Goal: Task Accomplishment & Management: Use online tool/utility

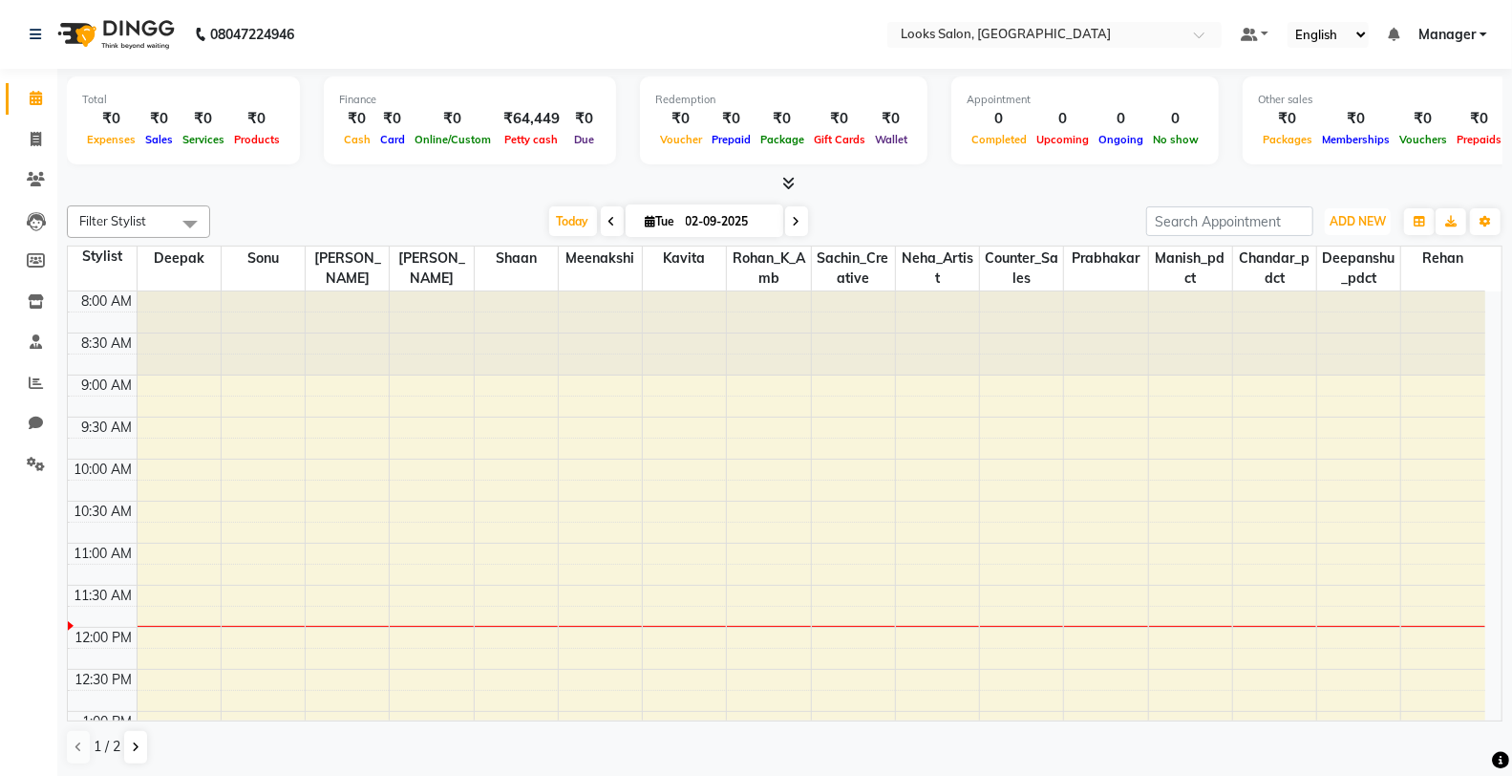
click at [1349, 208] on button "ADD NEW Toggle Dropdown" at bounding box center [1358, 221] width 66 height 27
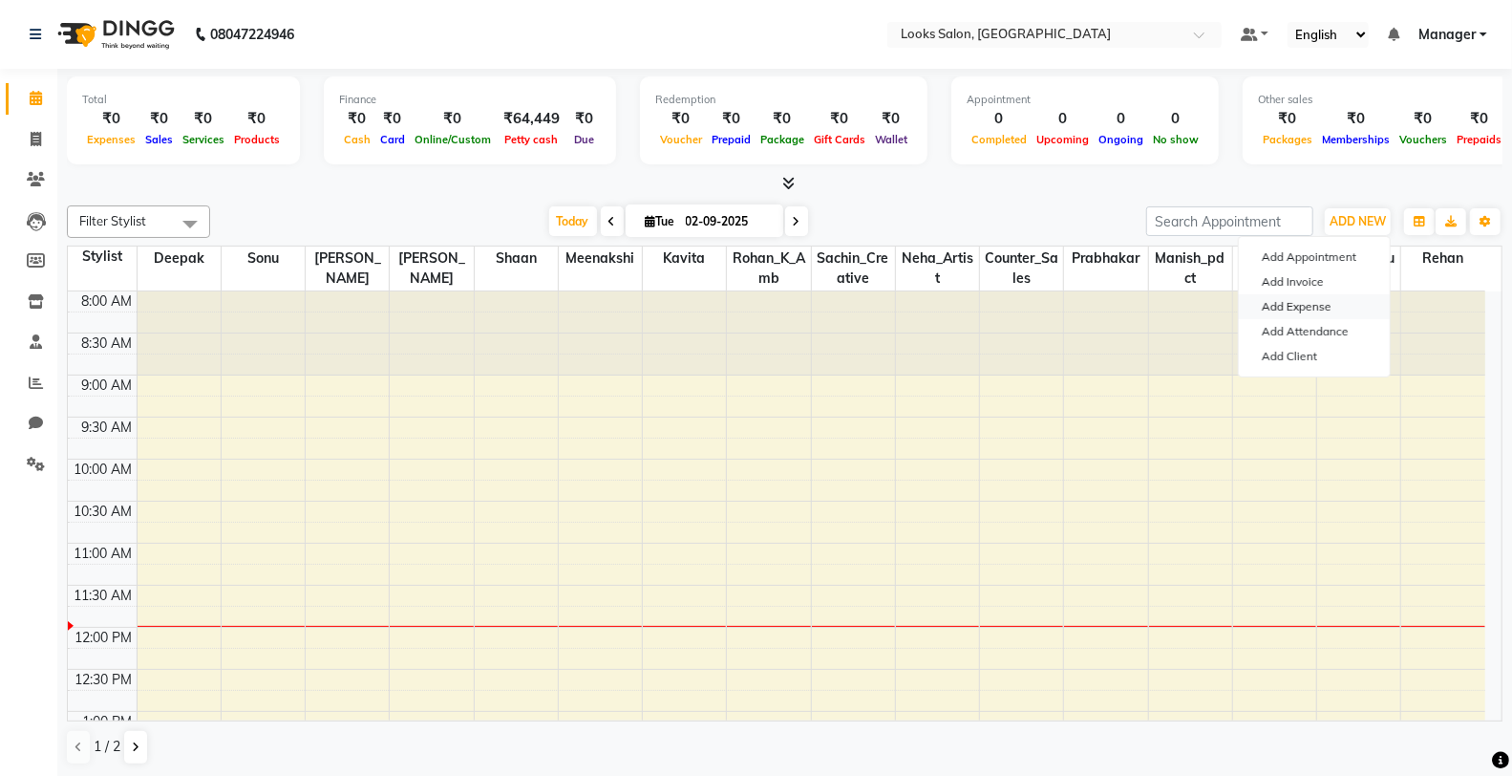
click at [1301, 303] on link "Add Expense" at bounding box center [1314, 306] width 151 height 25
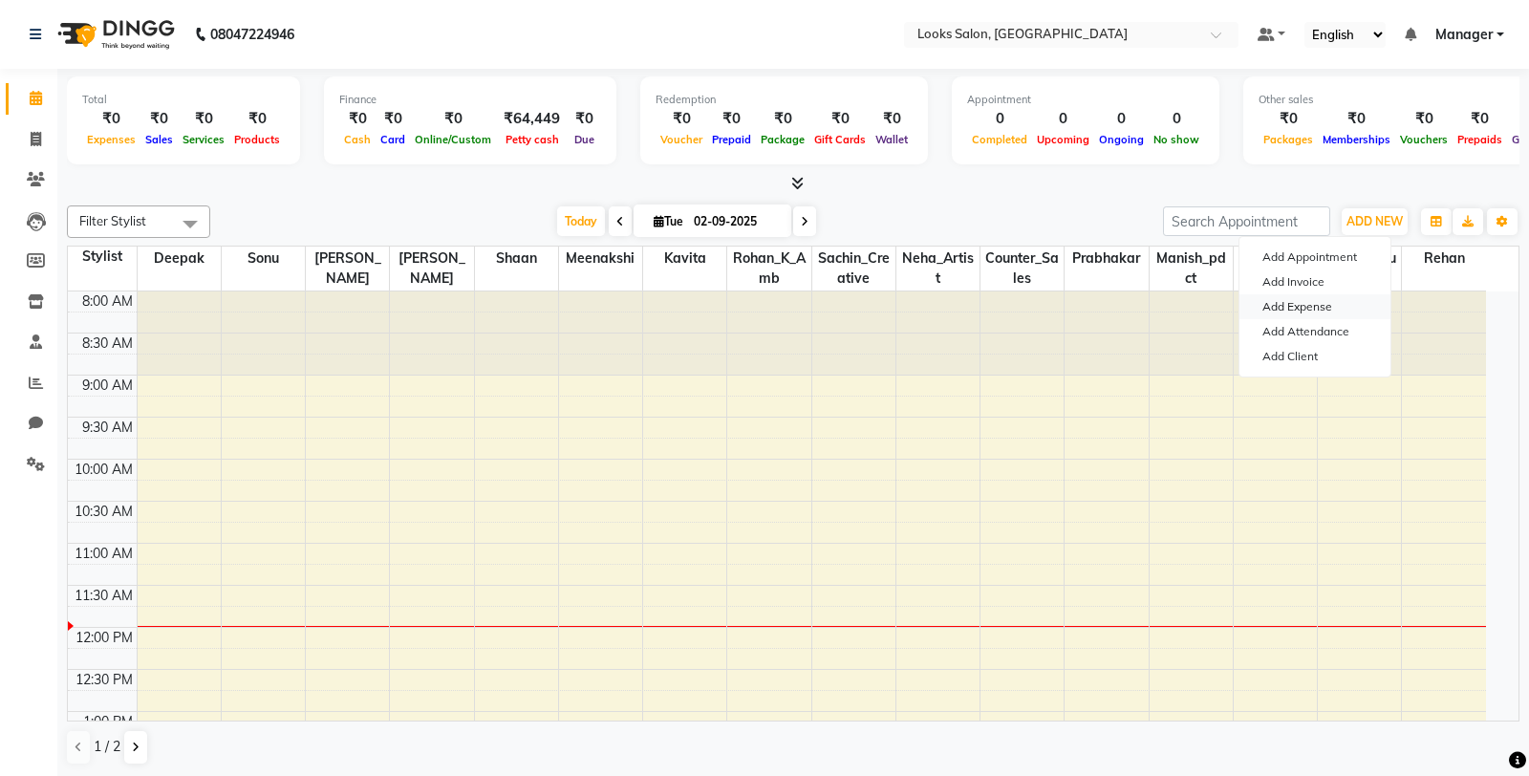
select select "1"
select select "7255"
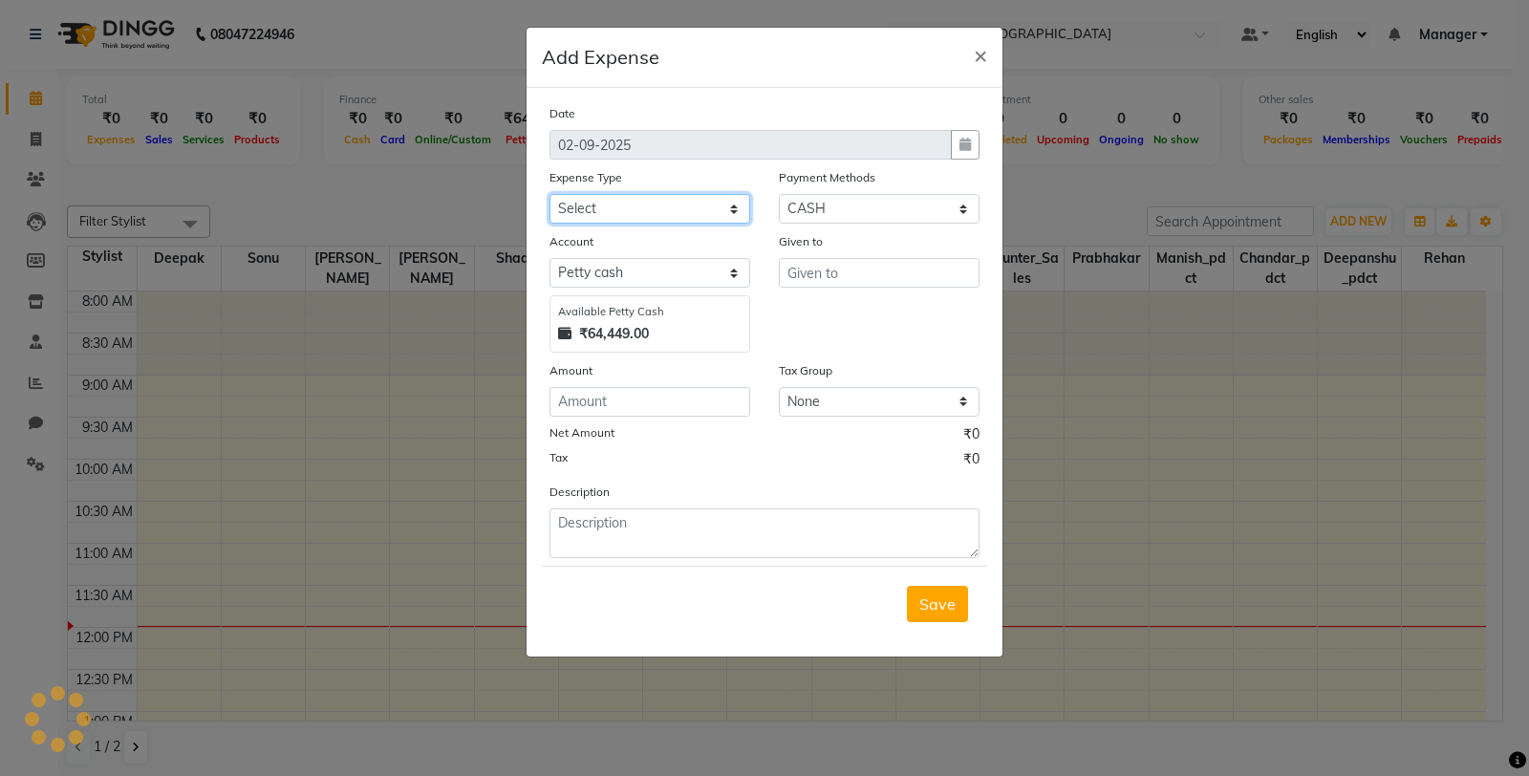
click at [653, 213] on select "Select Bank Deposit Blinkit Cash Handover CLIENT Client ordered food Client Ref…" at bounding box center [649, 209] width 201 height 30
select select "24366"
click at [549, 194] on select "Select Bank Deposit Blinkit Cash Handover CLIENT Client ordered food Client Ref…" at bounding box center [649, 209] width 201 height 30
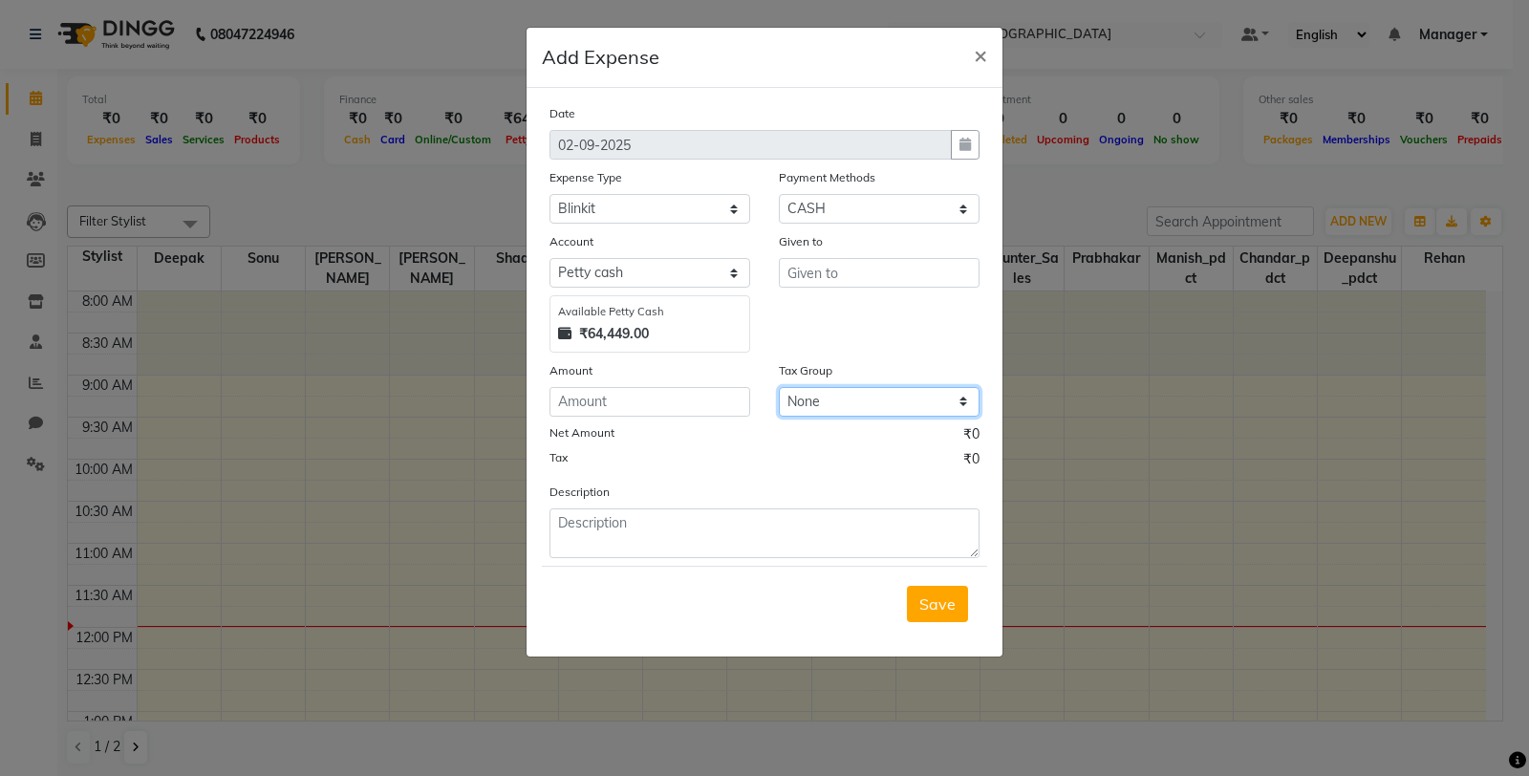
click at [787, 394] on select "None 12%GST 18%GST GST" at bounding box center [879, 402] width 201 height 30
click at [657, 409] on input "number" at bounding box center [649, 402] width 201 height 30
type input "290"
click at [829, 273] on input "text" at bounding box center [879, 273] width 201 height 30
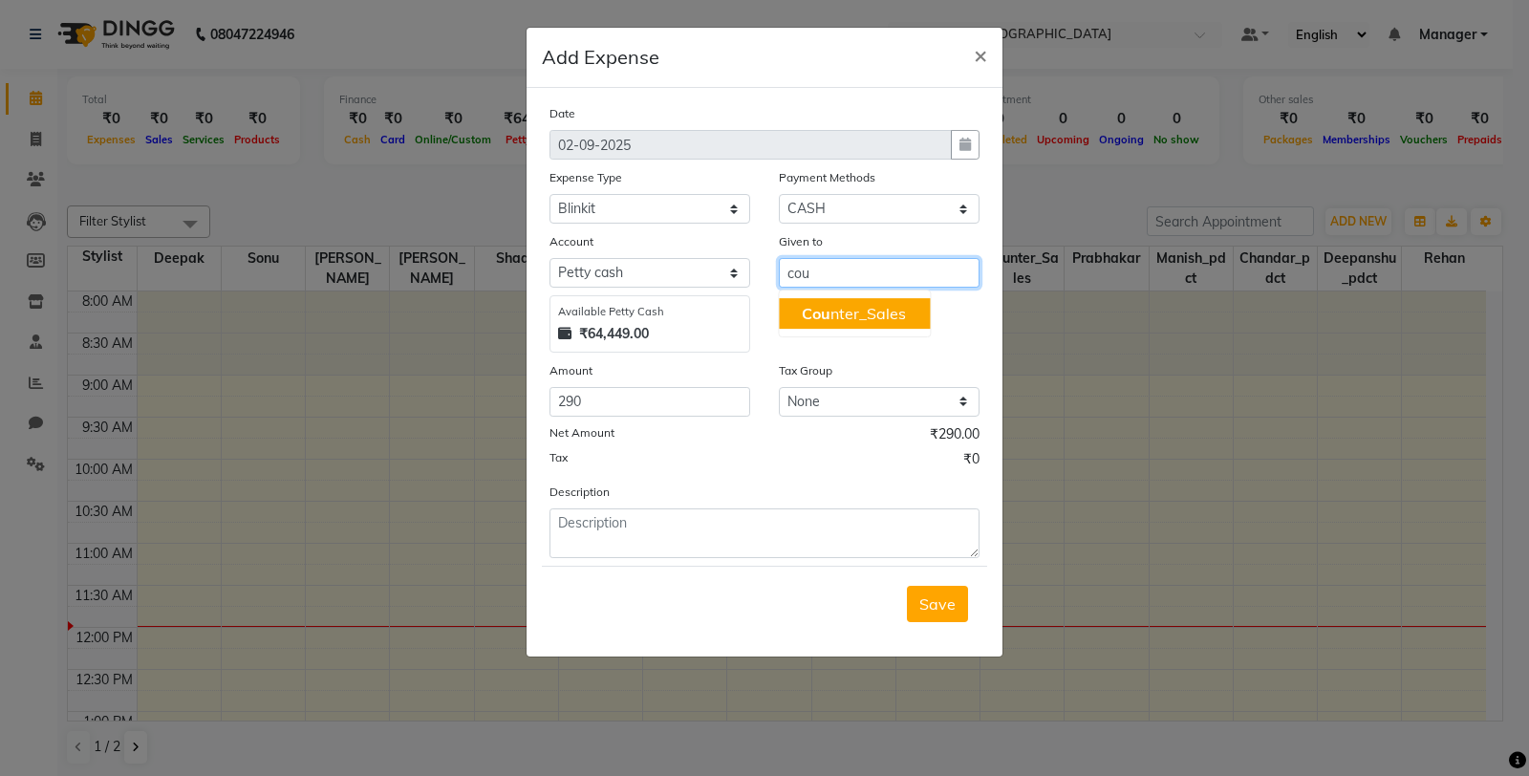
click at [831, 315] on ngb-highlight "Cou nter_Sales" at bounding box center [854, 313] width 104 height 19
type input "Counter_Sales"
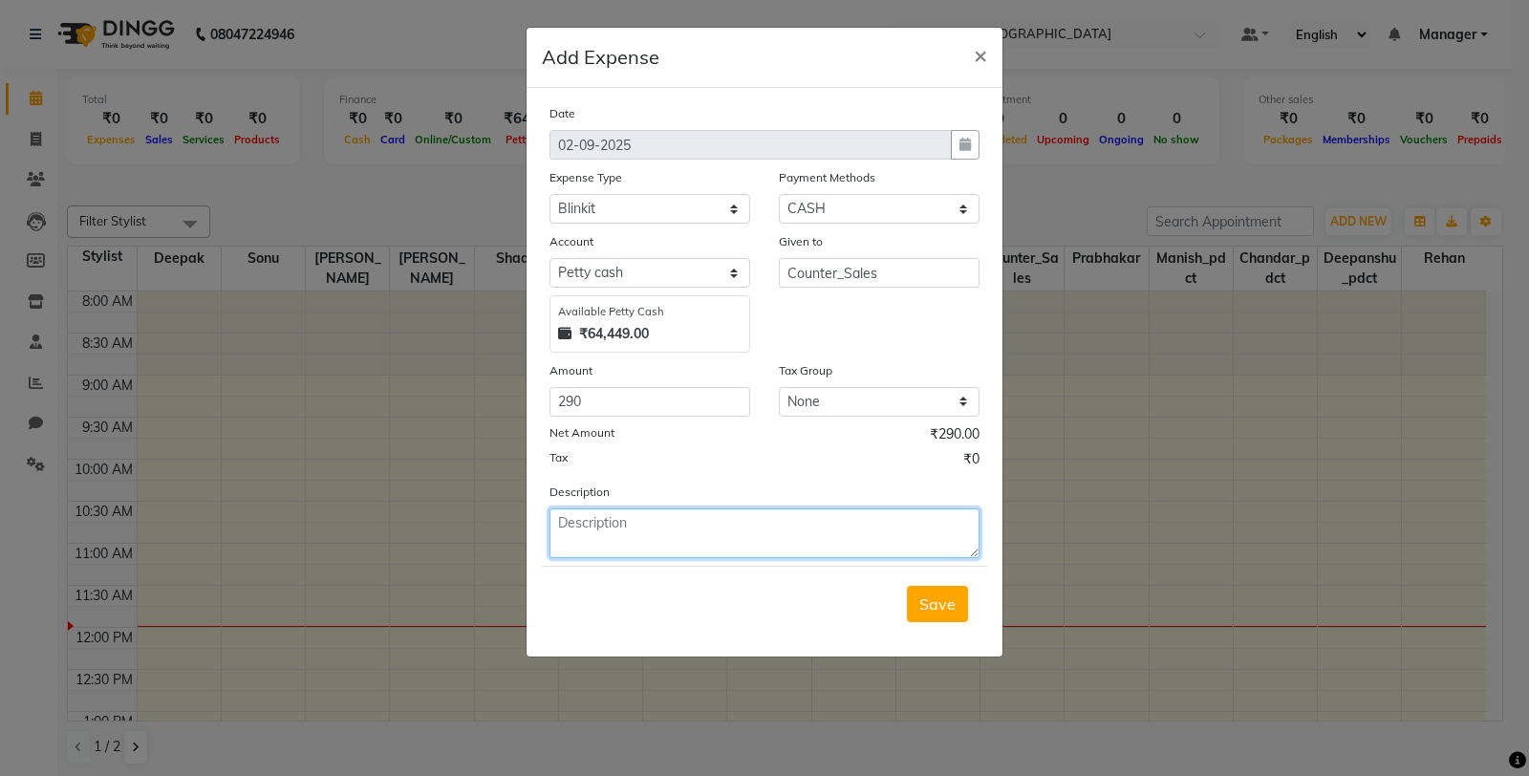
click at [675, 523] on textarea at bounding box center [764, 533] width 430 height 50
click at [674, 523] on textarea at bounding box center [764, 533] width 430 height 50
type textarea "milk,coffee"
click at [920, 598] on span "Save" at bounding box center [937, 603] width 36 height 19
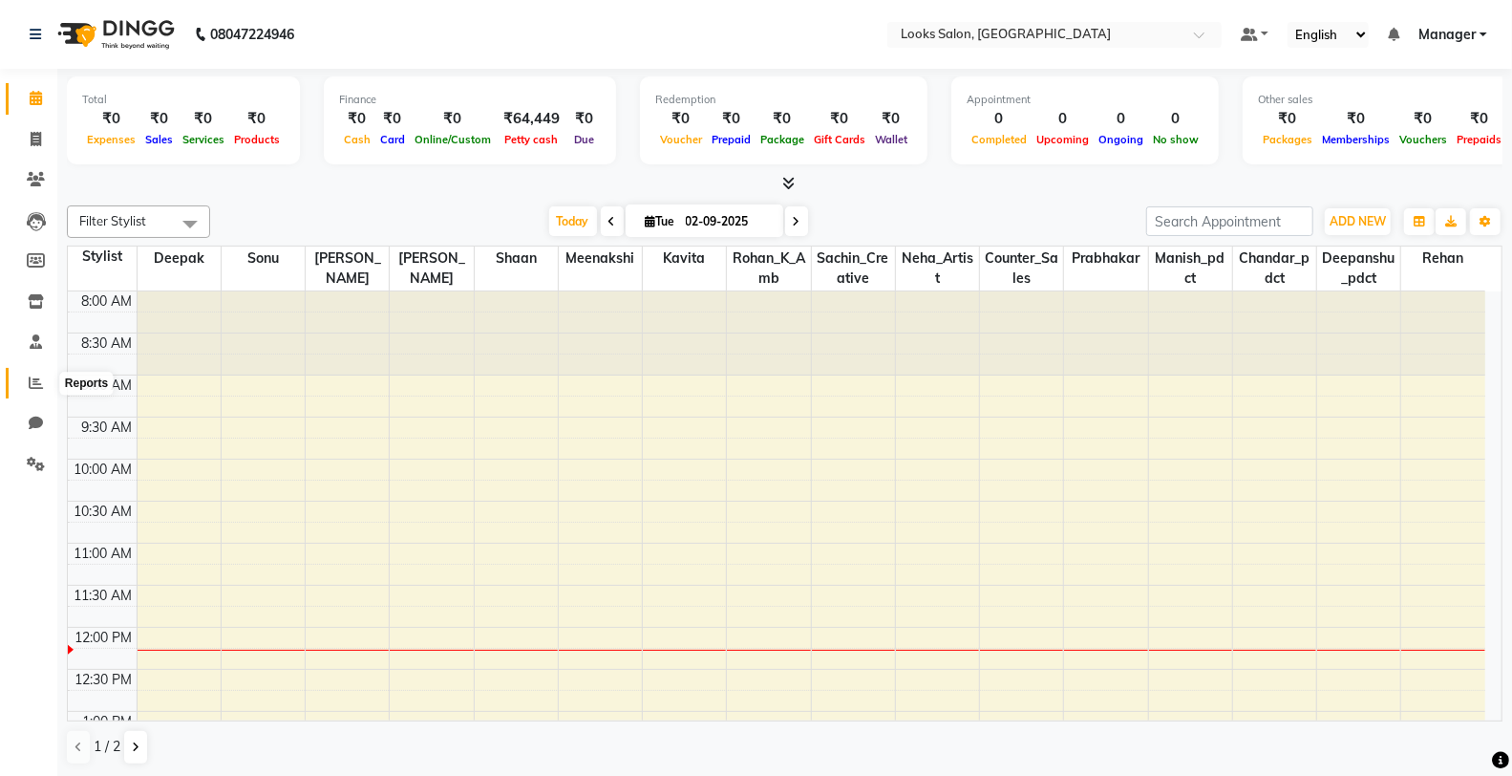
click at [33, 394] on span at bounding box center [35, 384] width 33 height 22
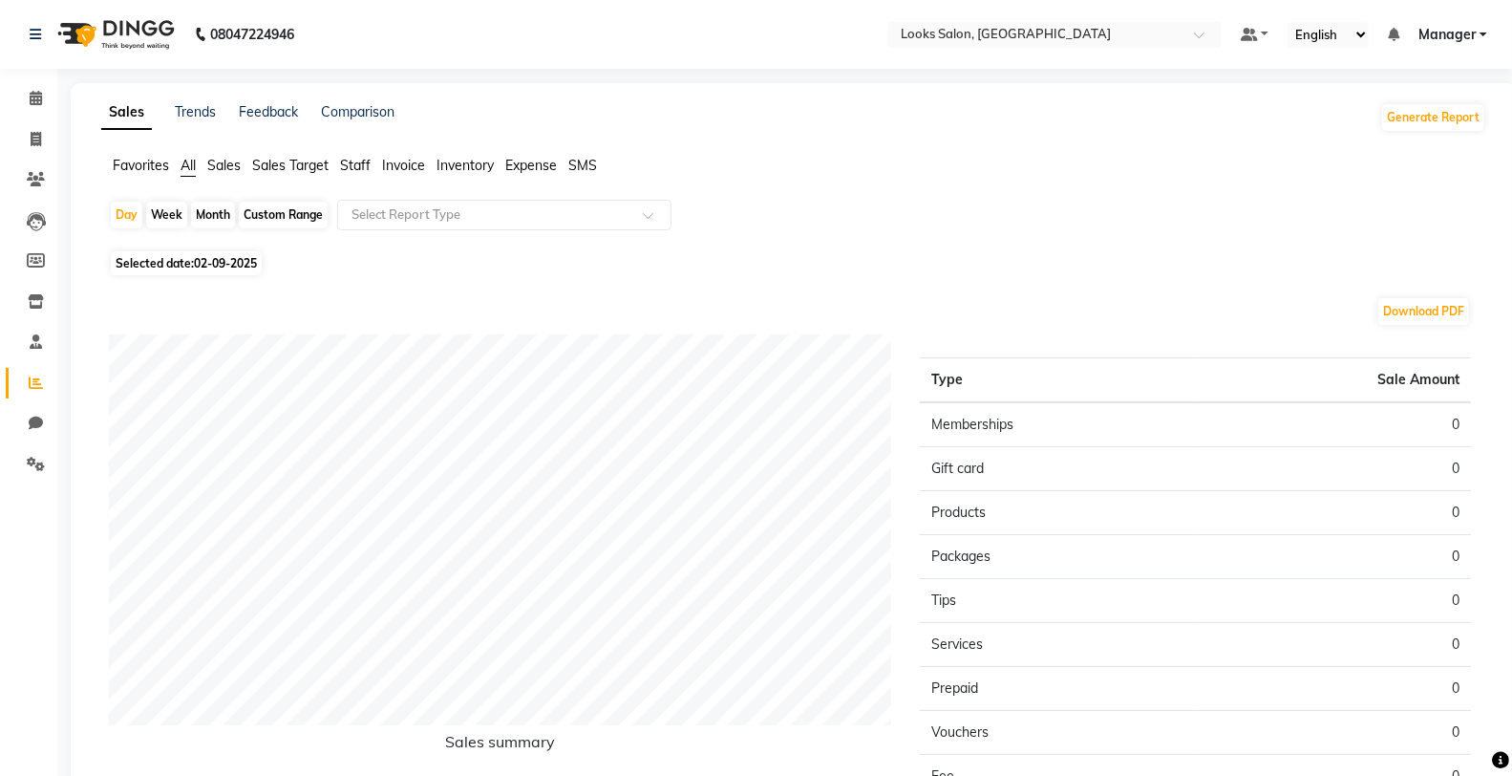
click at [357, 175] on li "Staff" at bounding box center [355, 166] width 31 height 20
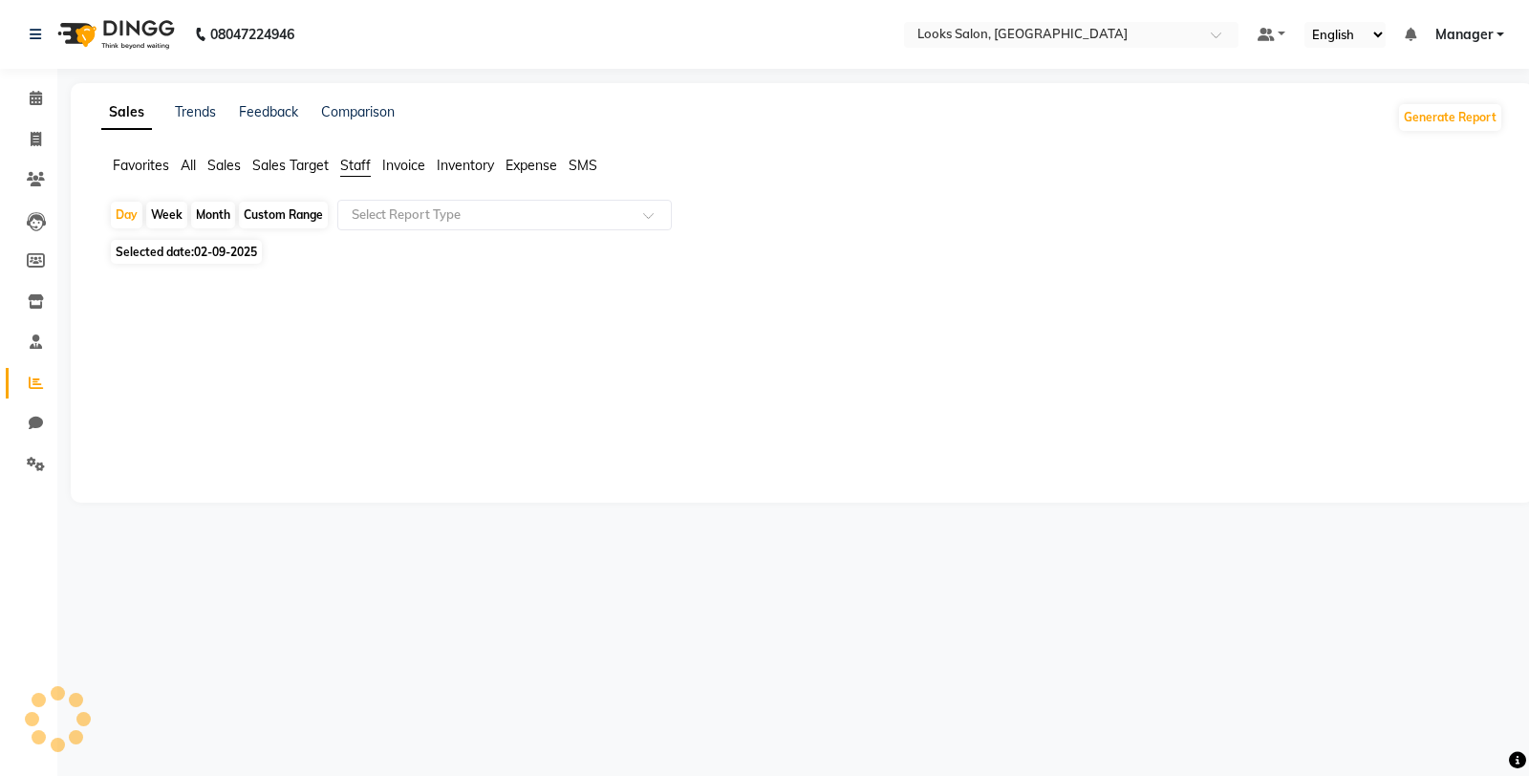
click at [236, 245] on span "02-09-2025" at bounding box center [225, 252] width 63 height 14
select select "9"
select select "2025"
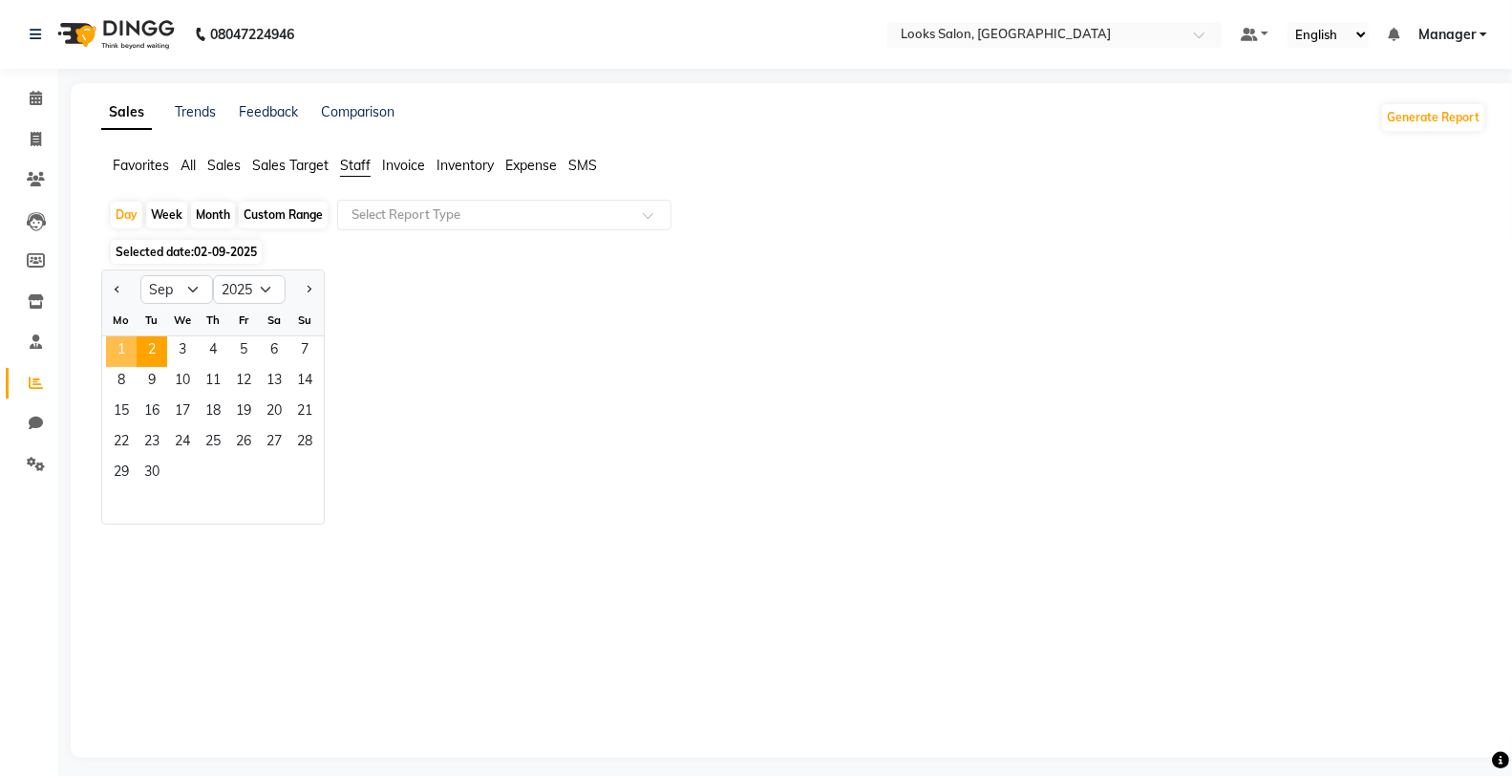
click at [116, 352] on span "1" at bounding box center [121, 351] width 31 height 31
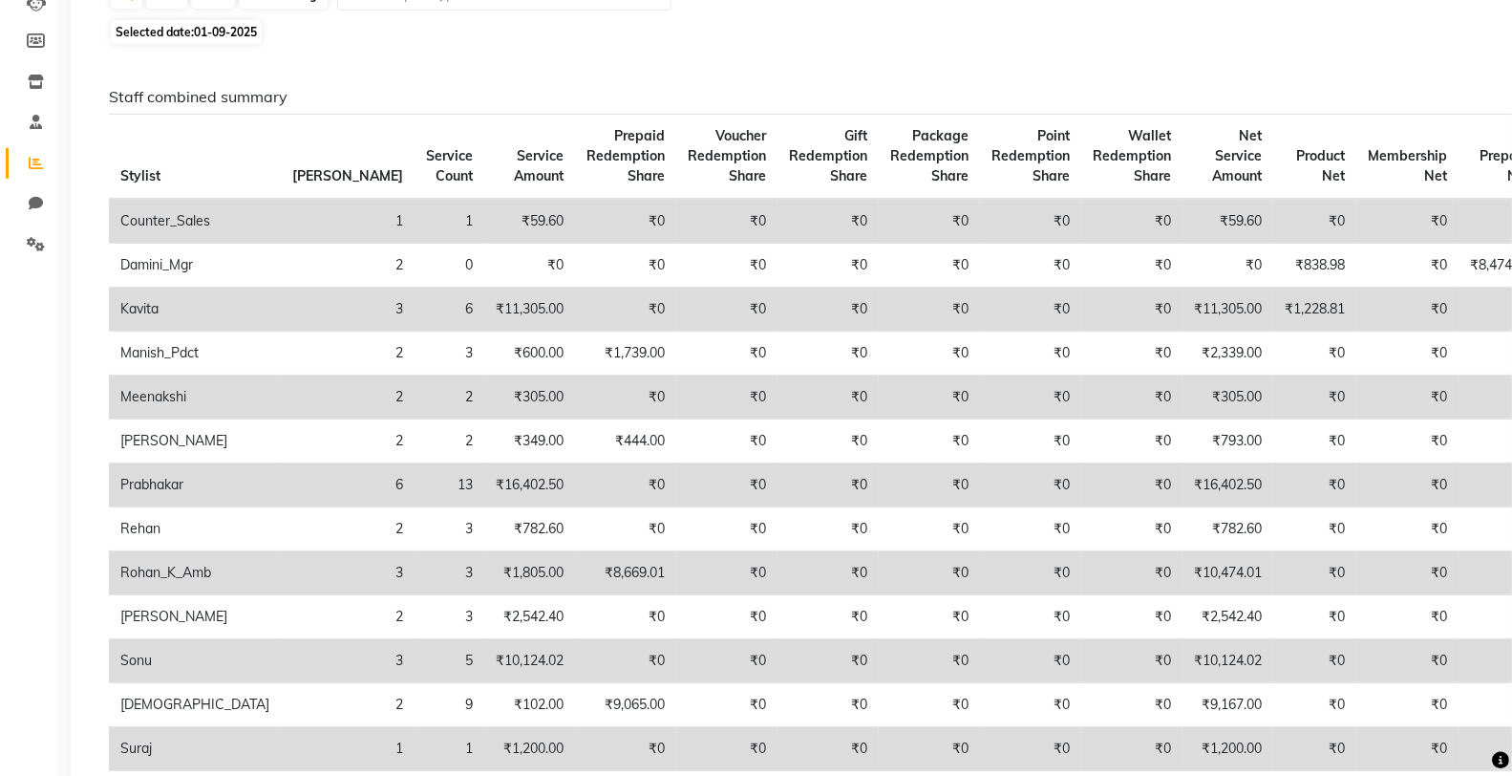
scroll to position [212, 0]
